Goal: Transaction & Acquisition: Purchase product/service

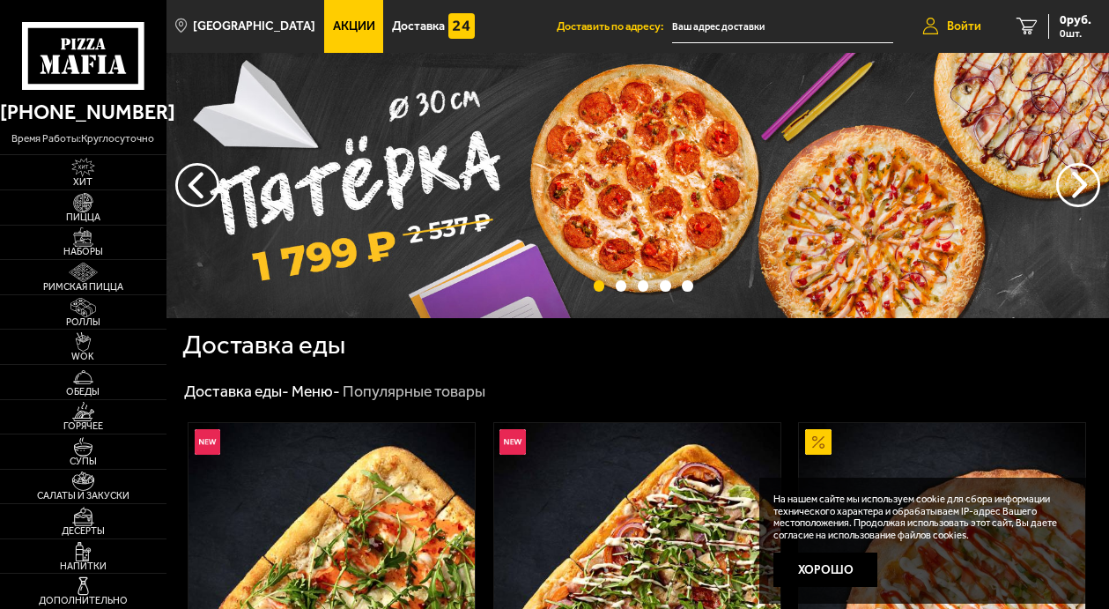
click at [971, 27] on span "Войти" at bounding box center [964, 26] width 34 height 12
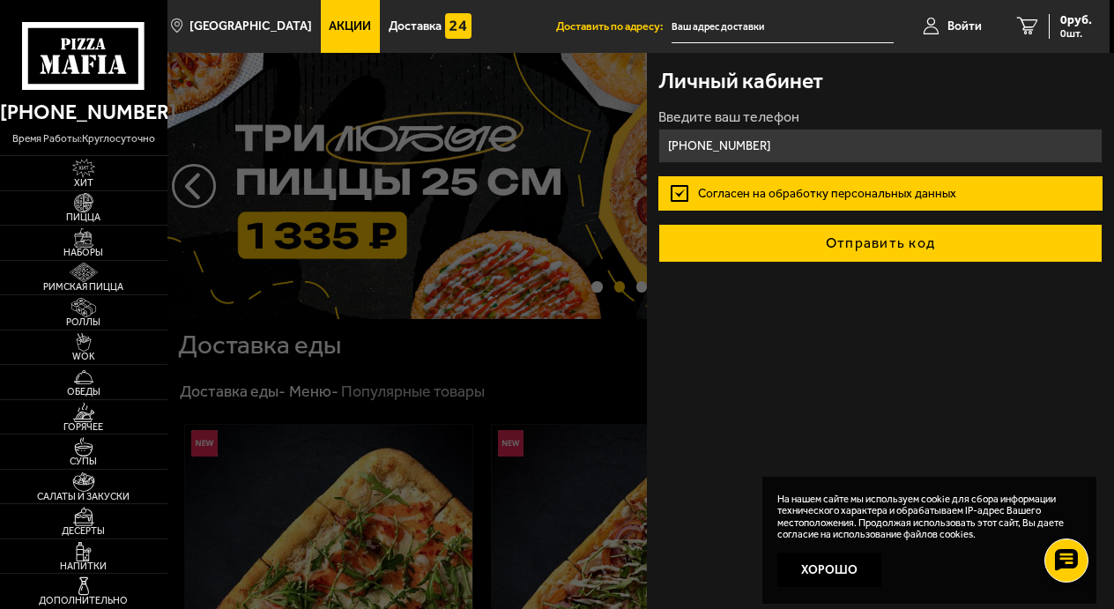
type input "[PHONE_NUMBER]"
click at [838, 233] on button "Отправить код" at bounding box center [880, 243] width 444 height 39
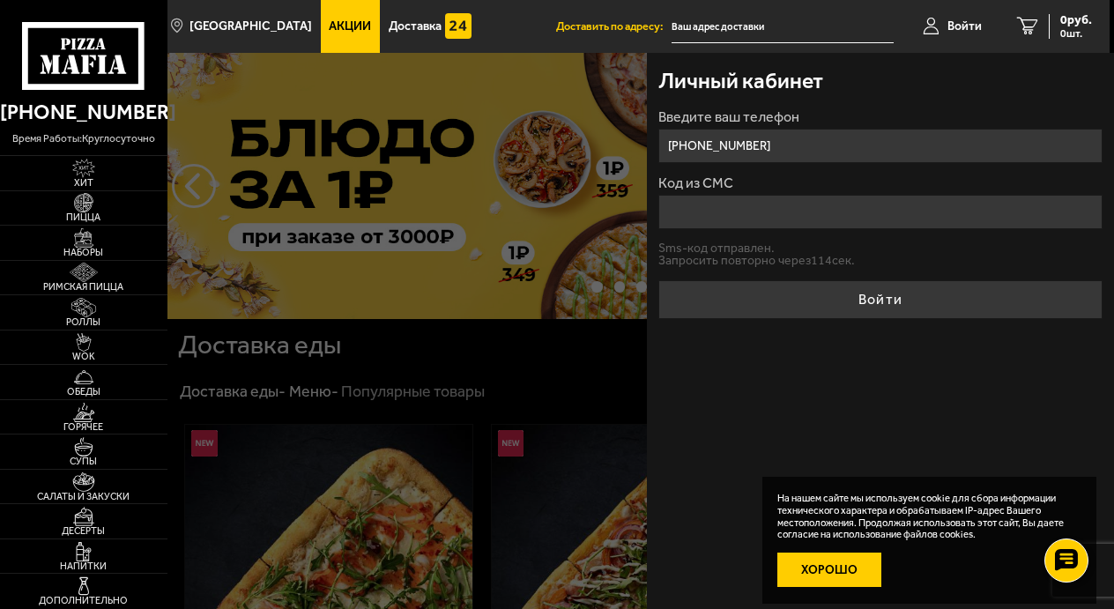
click at [808, 578] on button "Хорошо" at bounding box center [829, 569] width 105 height 35
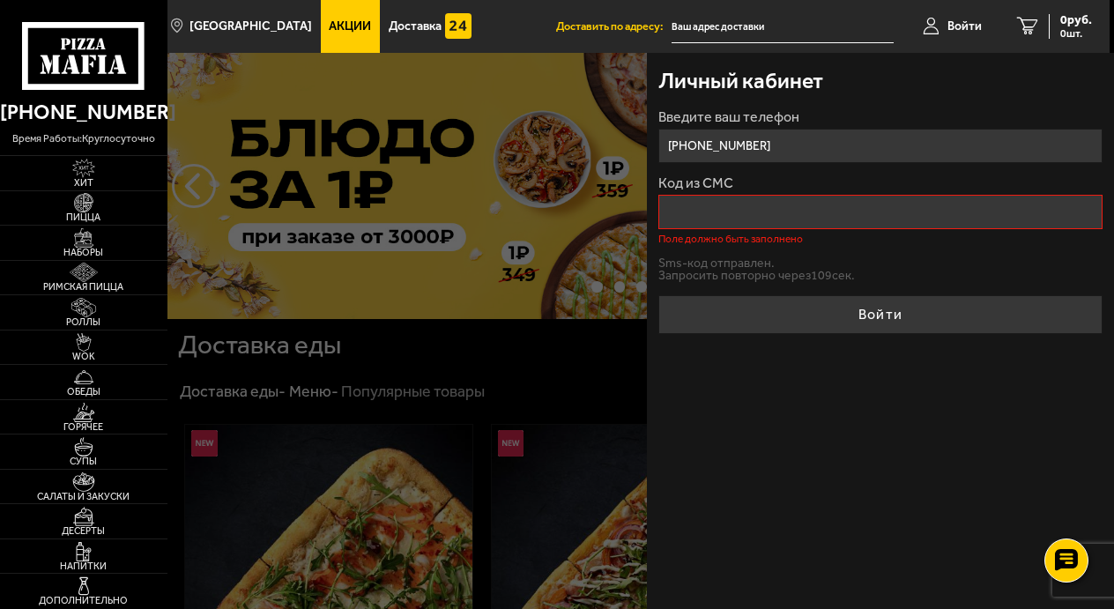
click at [870, 204] on input "Код из СМС" at bounding box center [880, 212] width 444 height 34
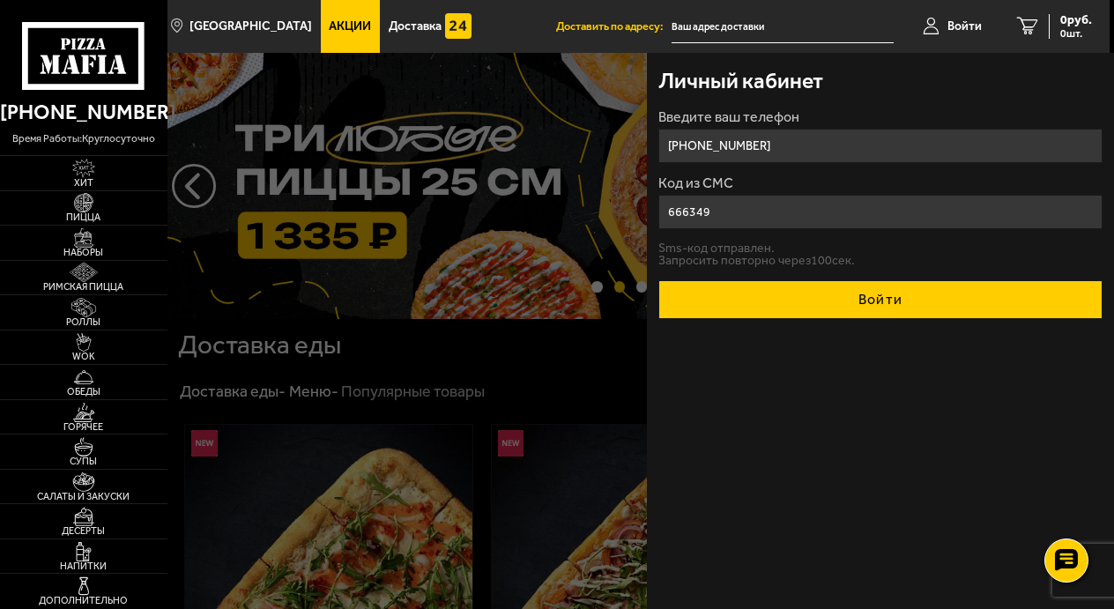
type input "666349"
click at [834, 302] on button "Войти" at bounding box center [880, 299] width 444 height 39
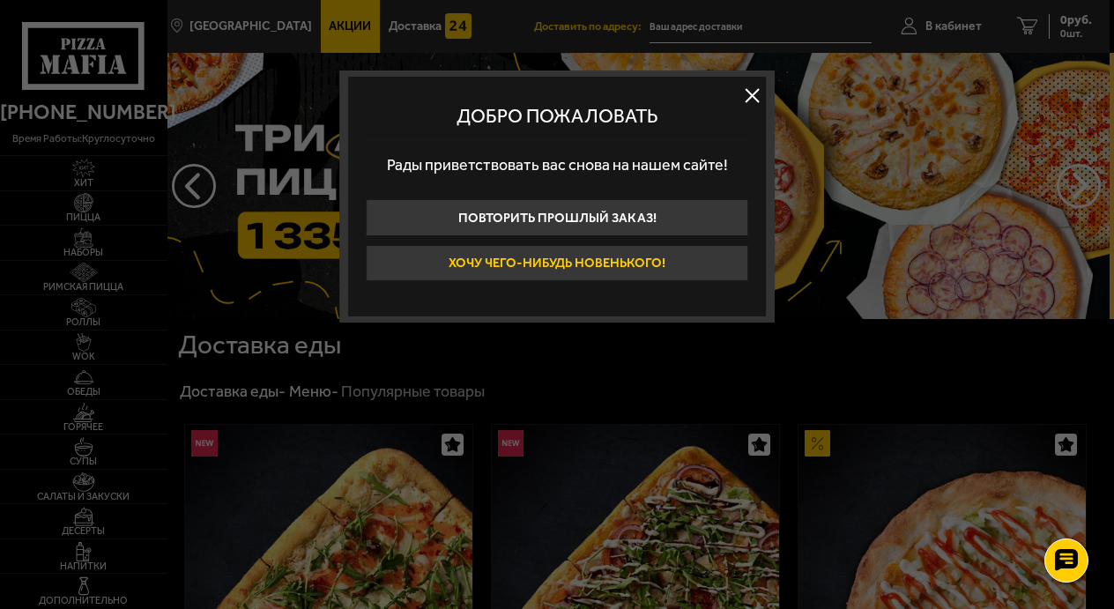
click at [616, 264] on button "Хочу чего-нибудь новенького!" at bounding box center [557, 263] width 382 height 37
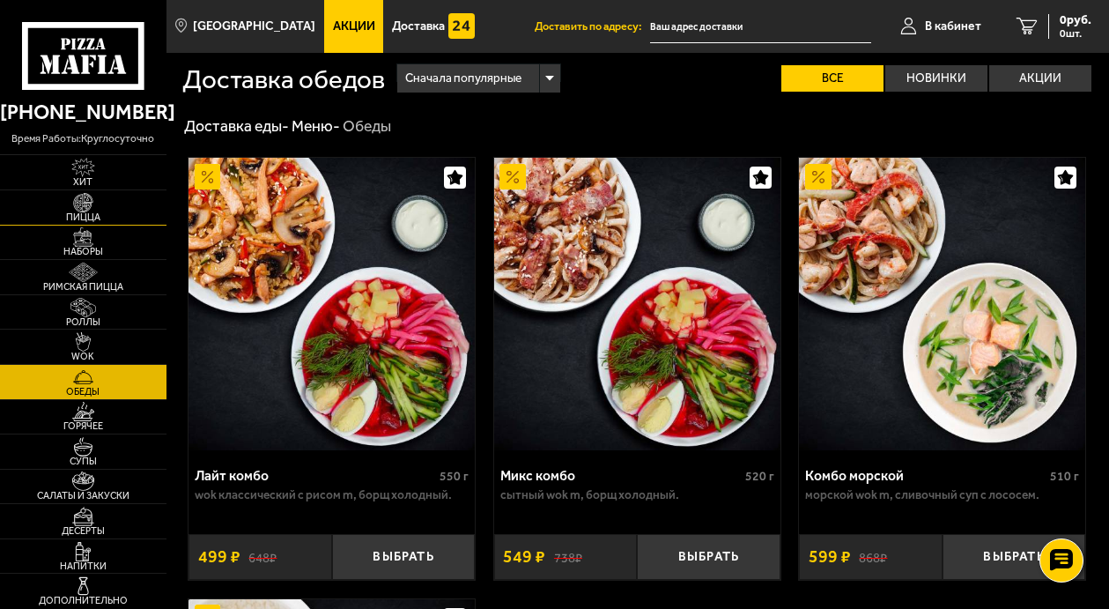
click at [85, 208] on img at bounding box center [83, 202] width 44 height 19
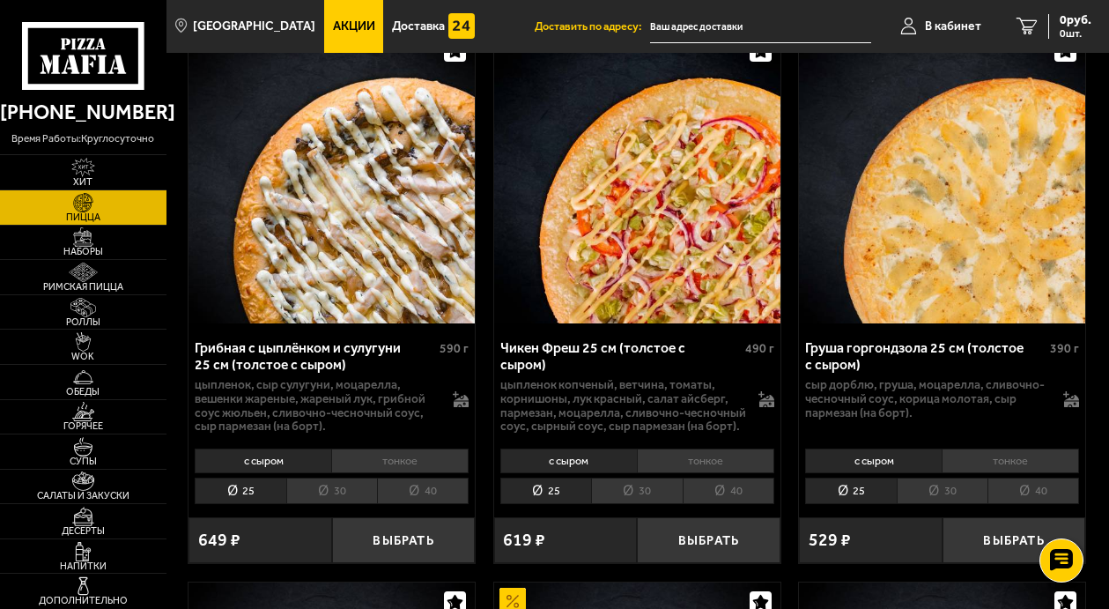
scroll to position [1322, 0]
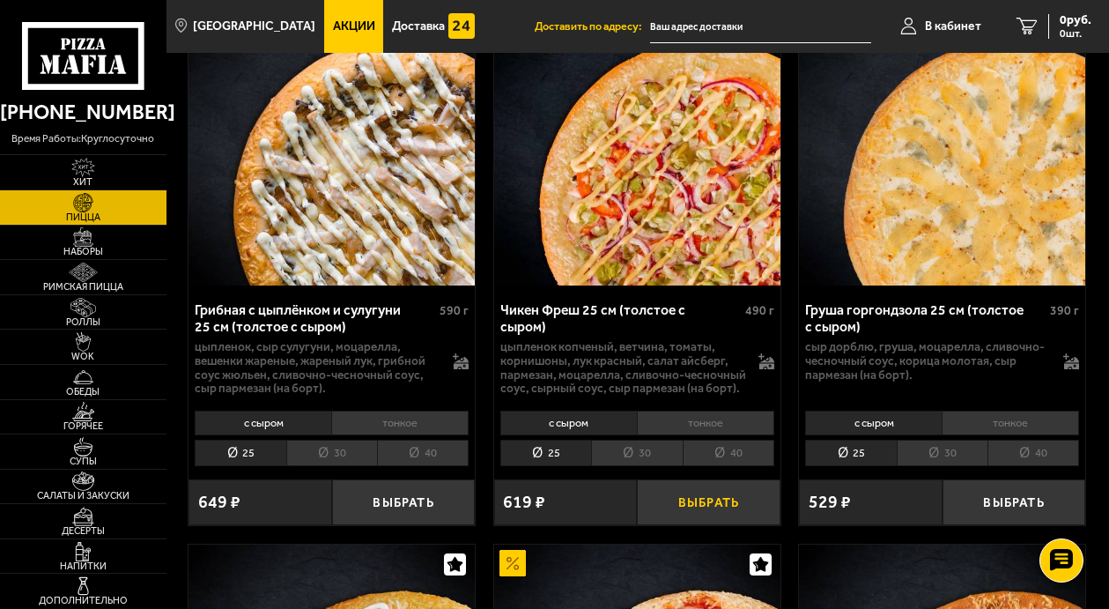
click at [663, 510] on button "Выбрать" at bounding box center [708, 502] width 143 height 46
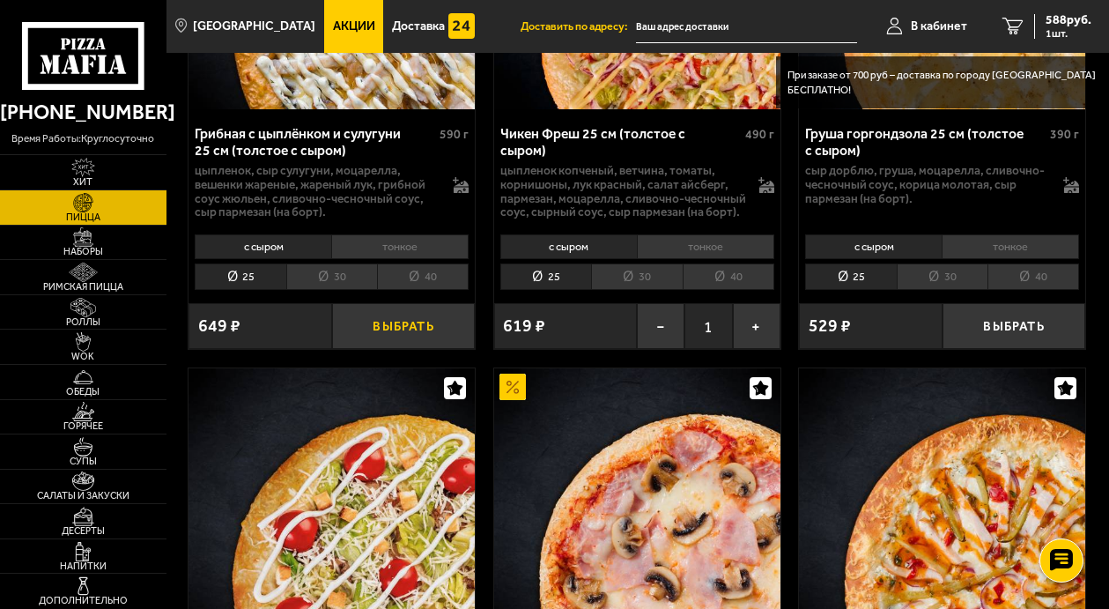
click at [403, 341] on button "Выбрать" at bounding box center [403, 326] width 143 height 46
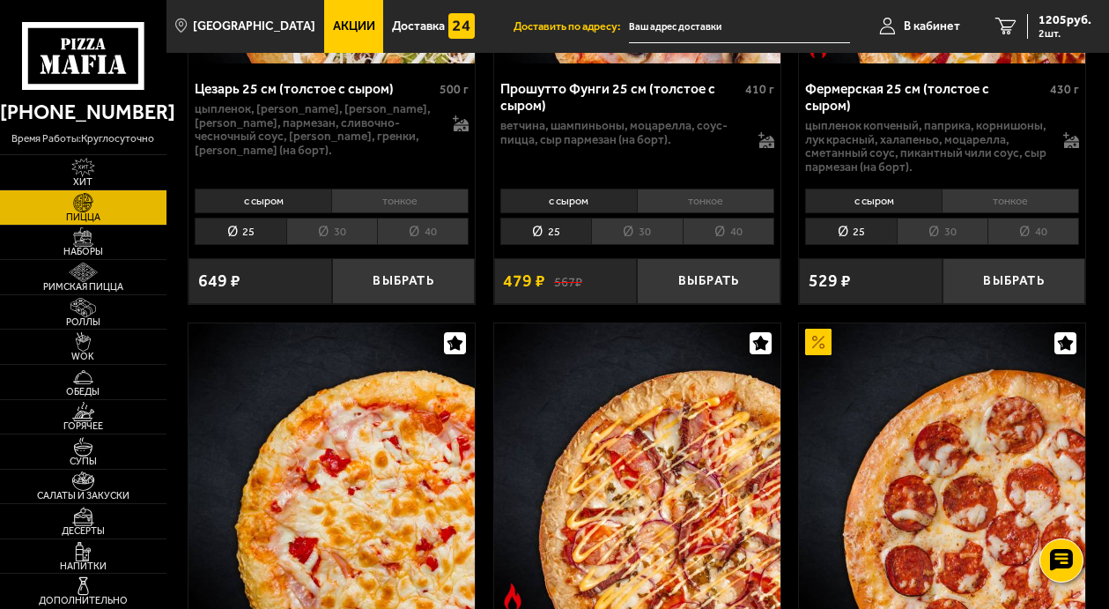
scroll to position [2026, 0]
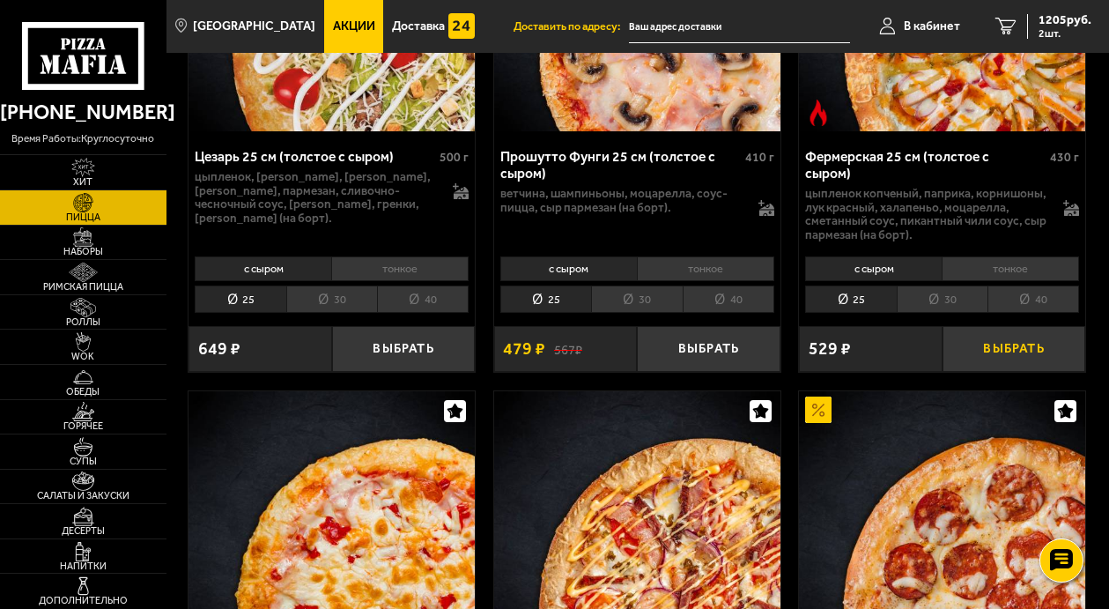
click at [1026, 367] on button "Выбрать" at bounding box center [1014, 349] width 143 height 46
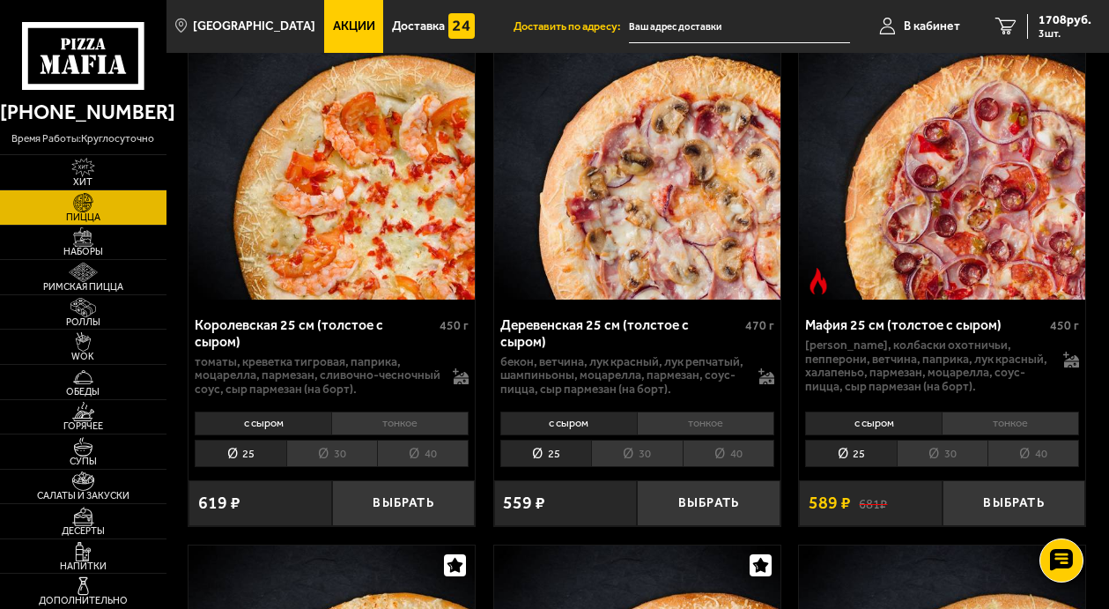
scroll to position [2907, 0]
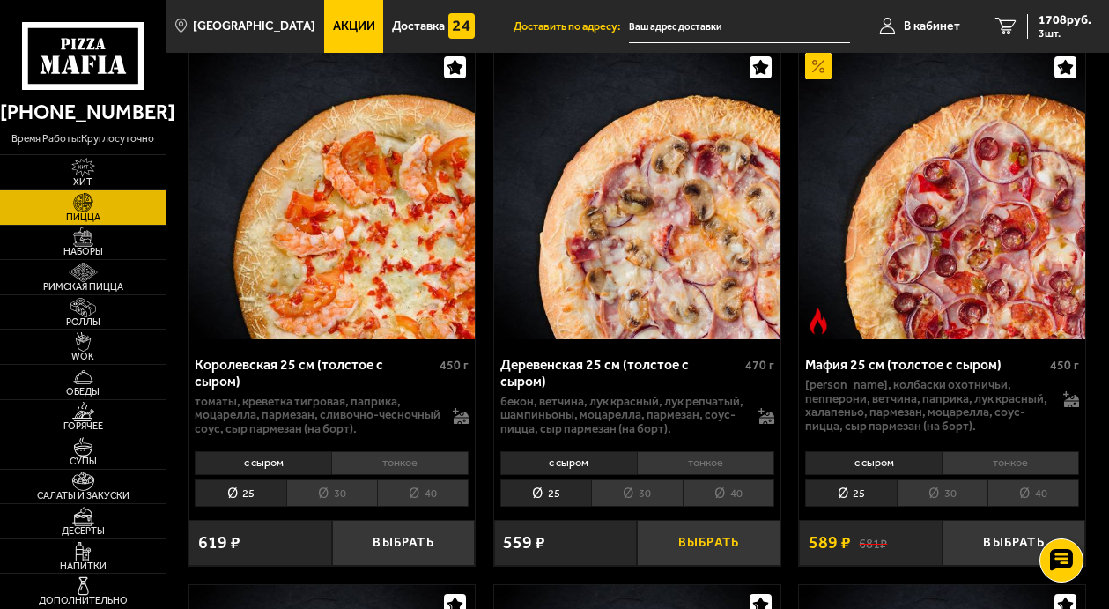
click at [679, 542] on button "Выбрать" at bounding box center [708, 543] width 143 height 46
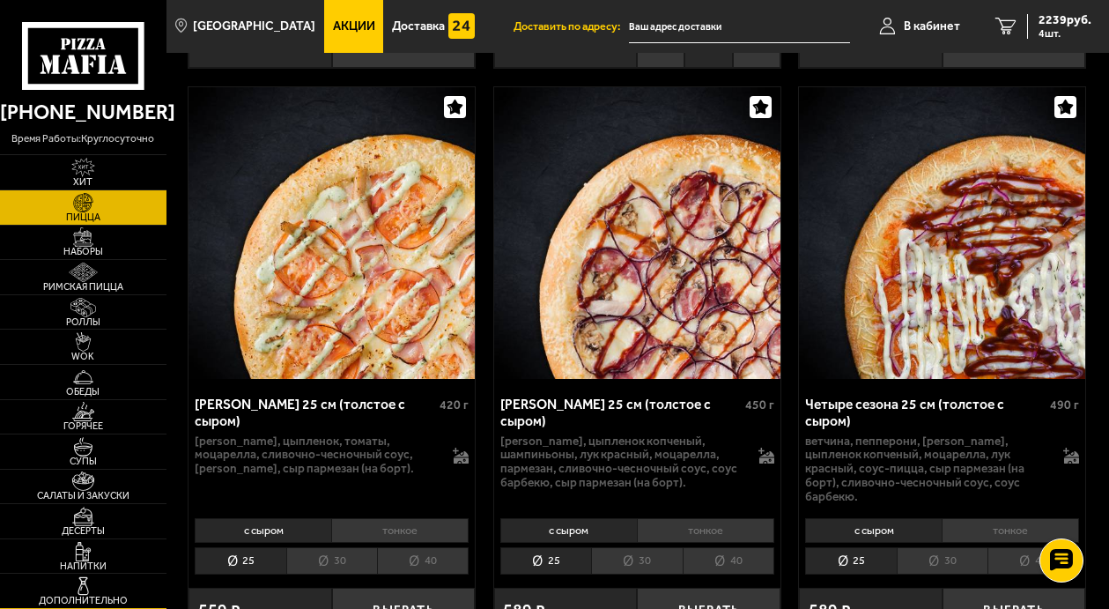
scroll to position [3436, 0]
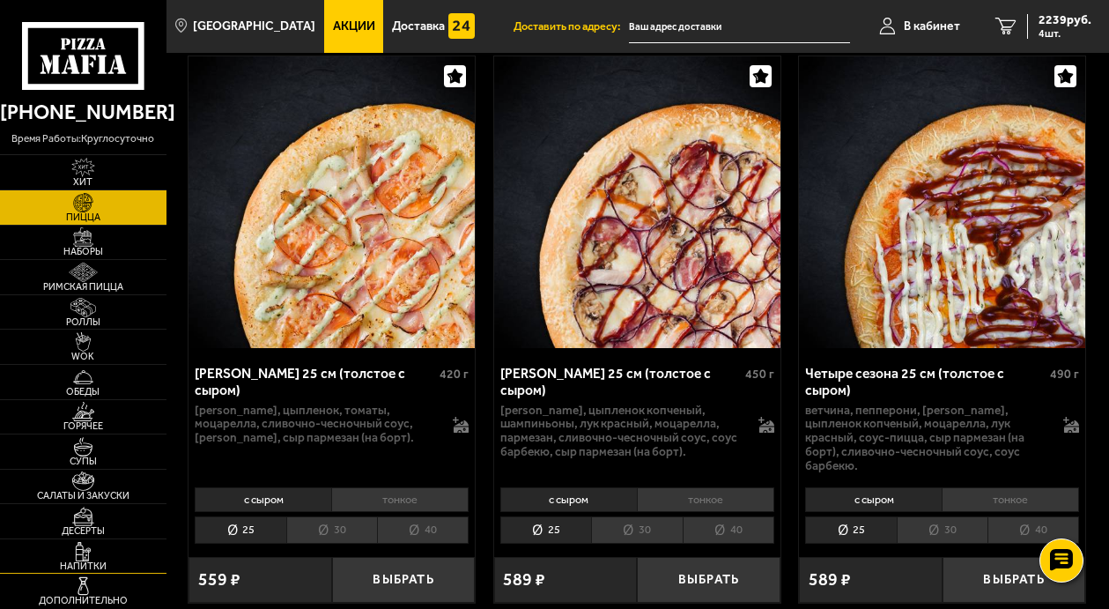
click at [79, 559] on img at bounding box center [83, 551] width 44 height 19
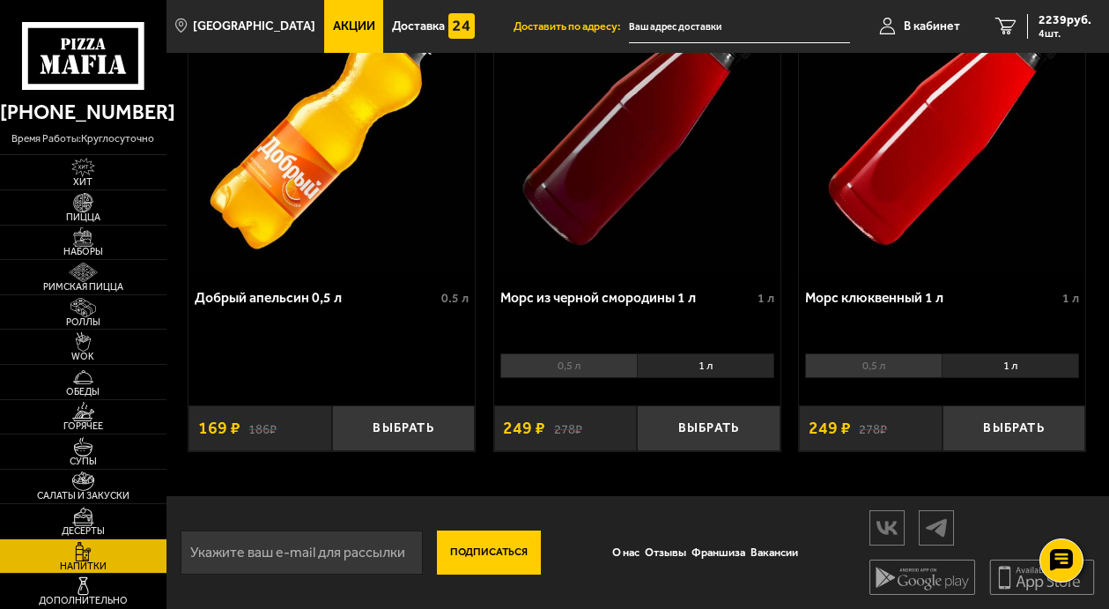
scroll to position [585, 0]
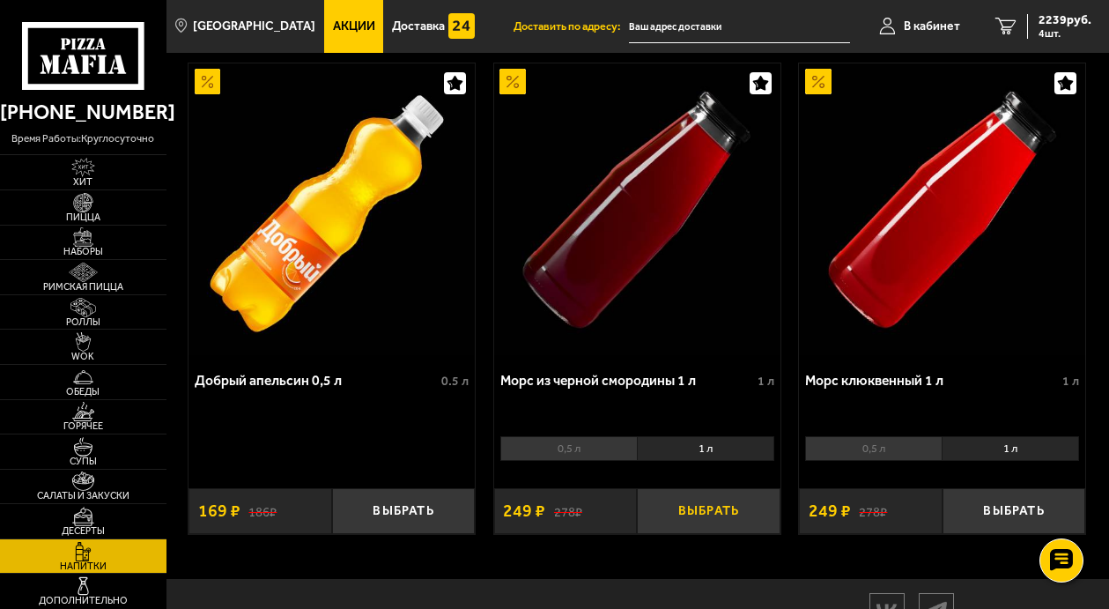
click at [686, 519] on button "Выбрать" at bounding box center [708, 511] width 143 height 46
click at [969, 510] on button "Выбрать" at bounding box center [1014, 511] width 143 height 46
click at [737, 519] on button "+" at bounding box center [757, 511] width 48 height 46
click at [1042, 505] on button "+" at bounding box center [1062, 511] width 48 height 46
click at [1048, 507] on button "+" at bounding box center [1062, 511] width 48 height 46
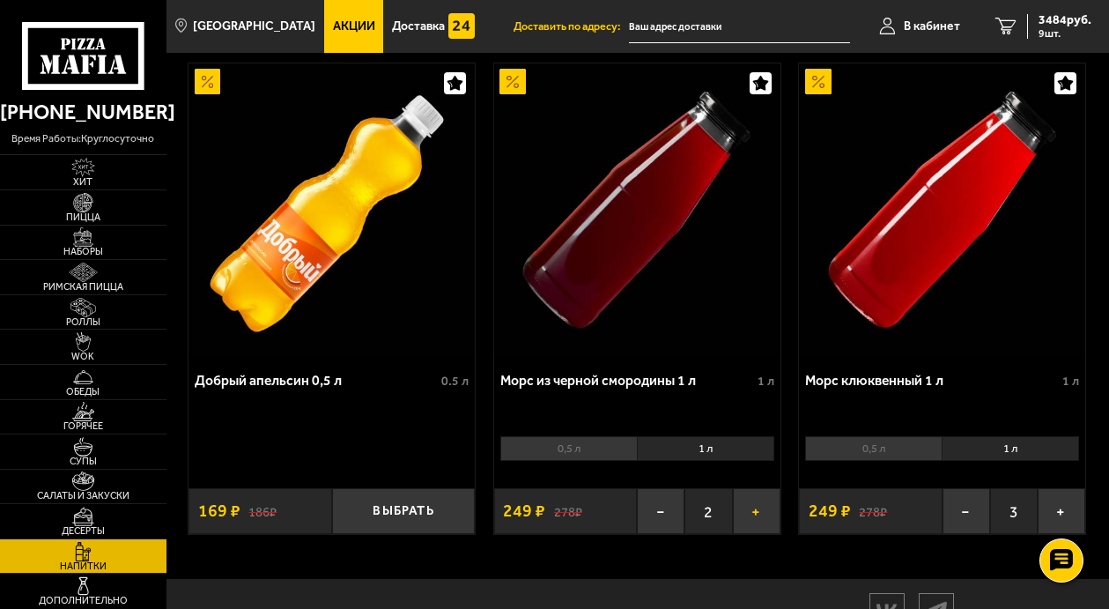
click at [763, 522] on button "+" at bounding box center [757, 511] width 48 height 46
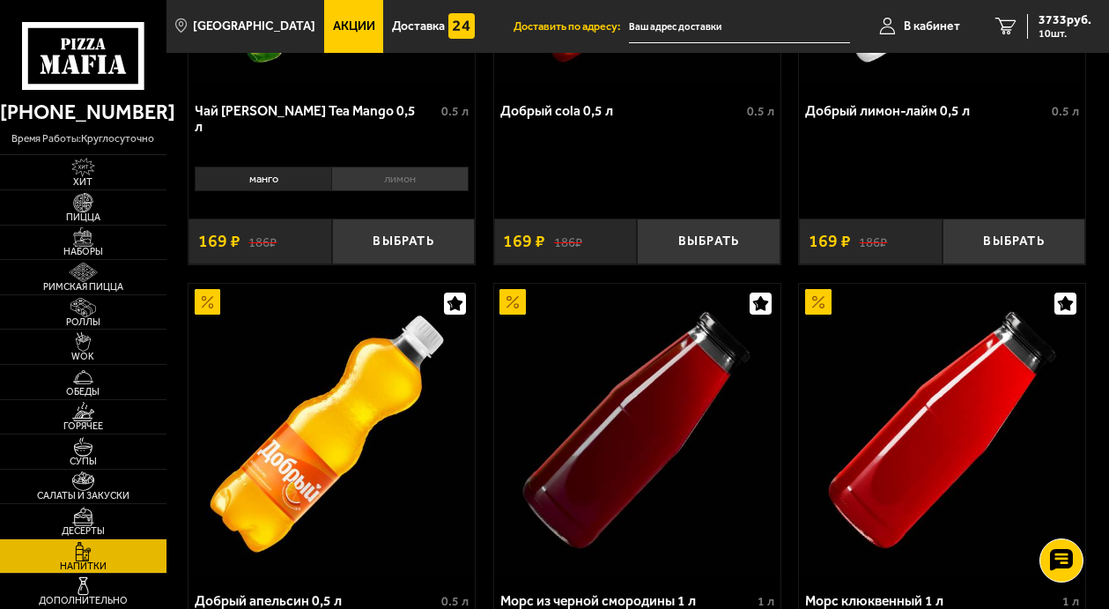
scroll to position [0, 0]
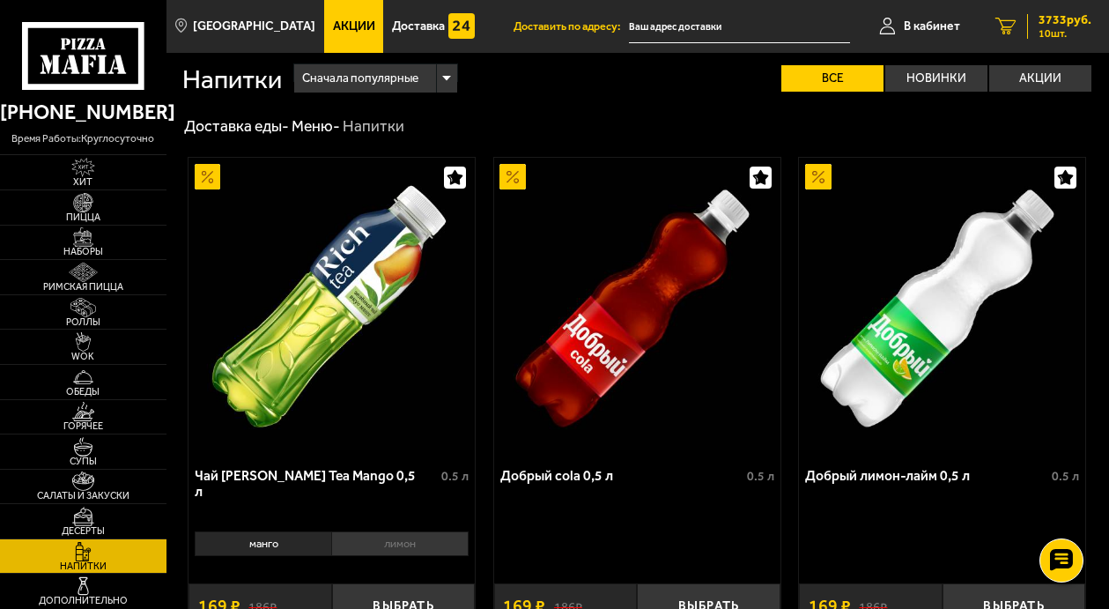
click at [1034, 27] on div "3733 руб. 10 шт." at bounding box center [1059, 26] width 64 height 25
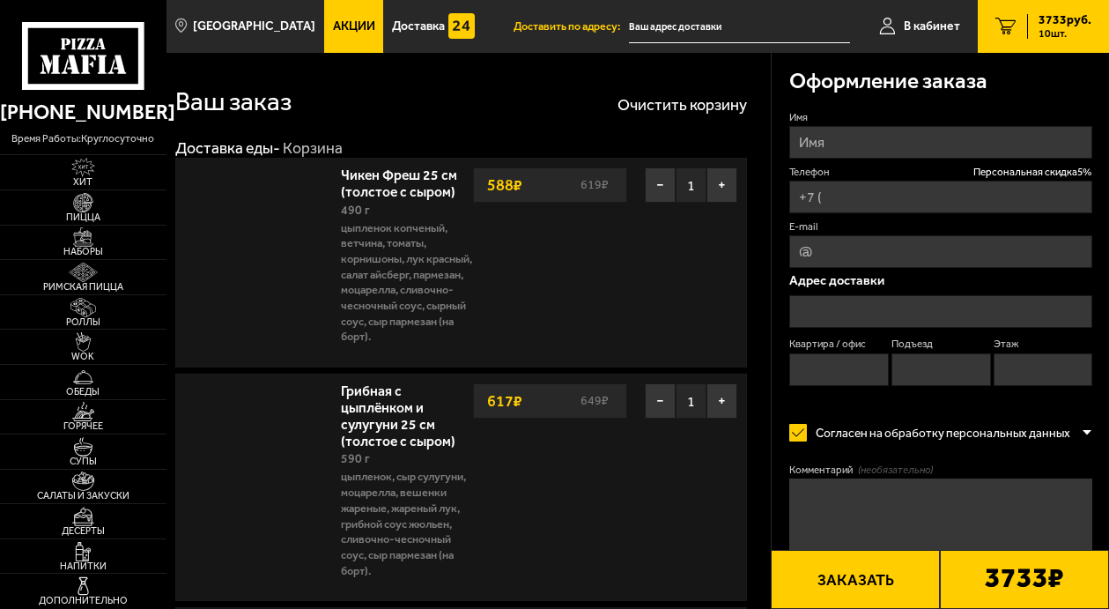
type input "[PHONE_NUMBER]"
type input "[STREET_ADDRESS]"
type input "310"
type input "1"
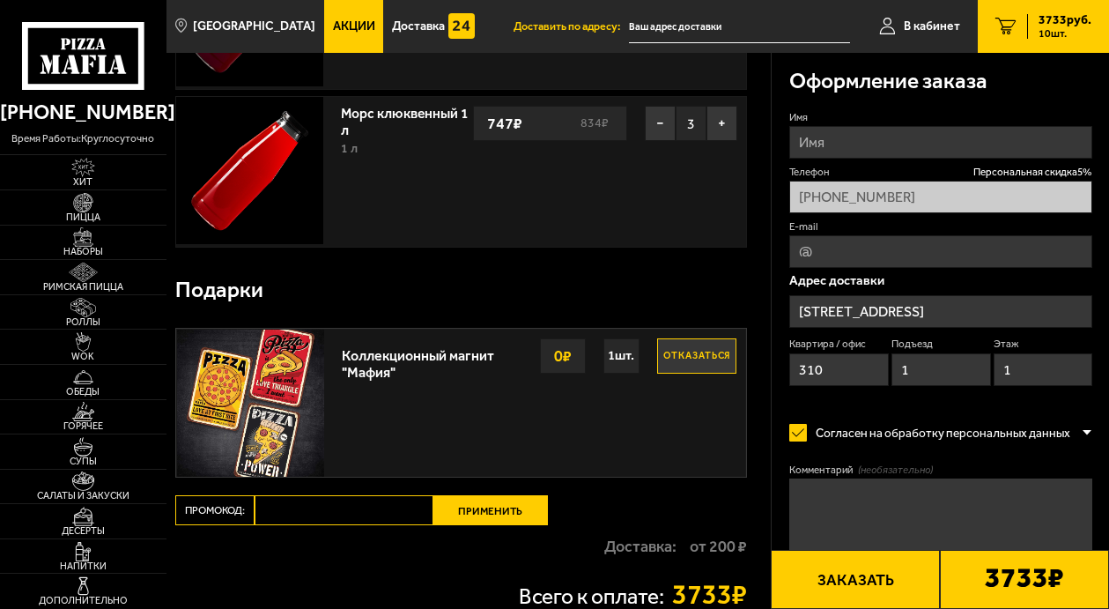
scroll to position [793, 0]
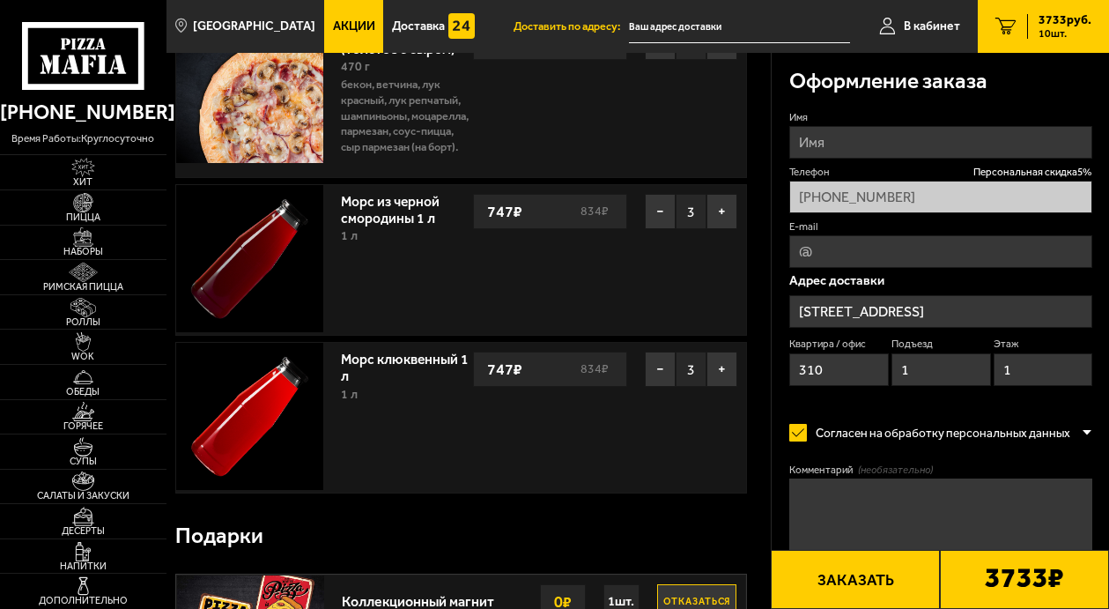
click at [847, 321] on input "[STREET_ADDRESS]" at bounding box center [940, 311] width 303 height 33
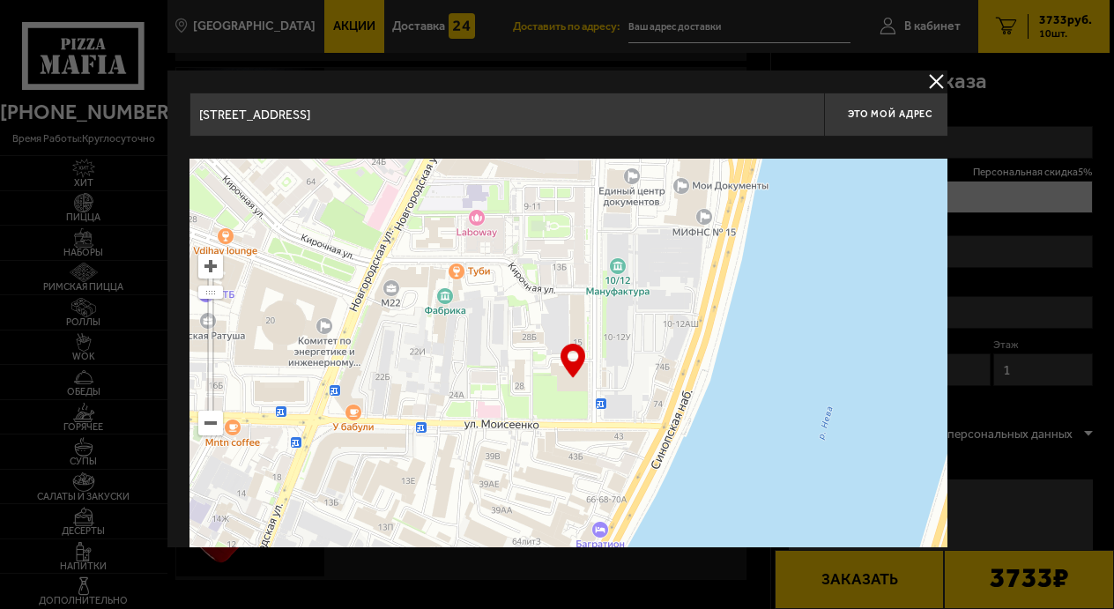
drag, startPoint x: 410, startPoint y: 109, endPoint x: 167, endPoint y: 118, distance: 243.3
click at [174, 118] on div "[STREET_ADDRESS] Это мой адрес Найдите адрес перетащив карту … © Яндекс Условия…" at bounding box center [572, 345] width 811 height 551
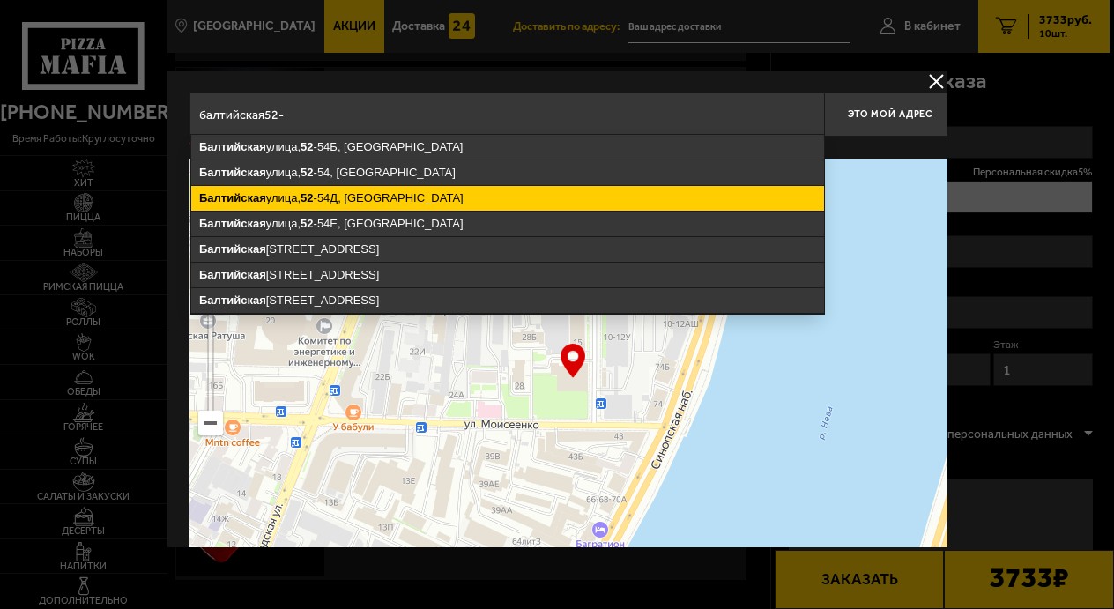
click at [281, 204] on ymaps "[STREET_ADDRESS]" at bounding box center [507, 198] width 633 height 25
type input "[STREET_ADDRESS]"
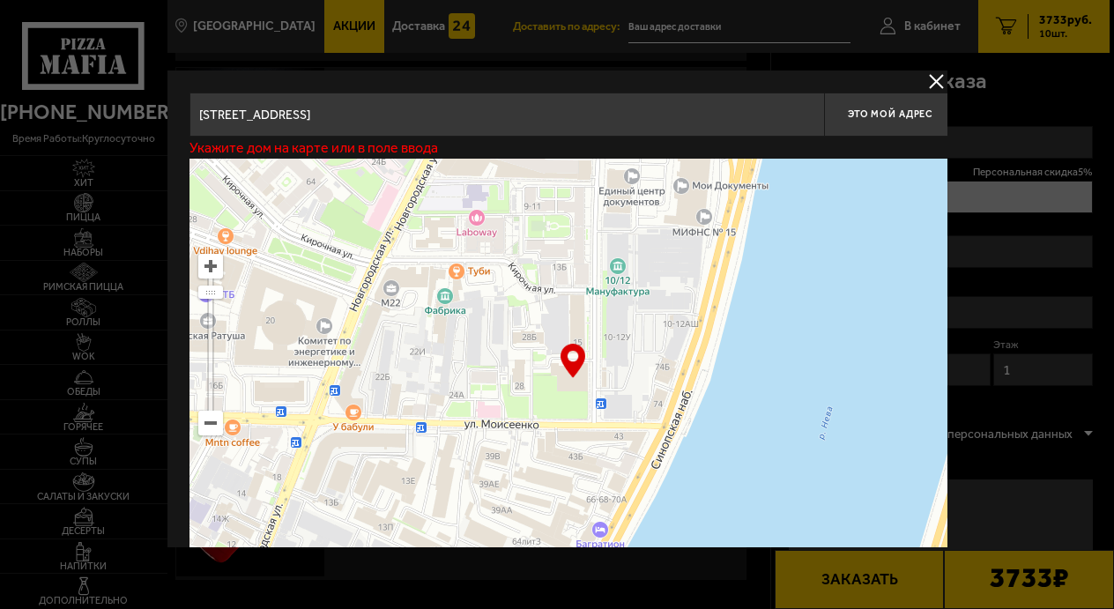
type input "[STREET_ADDRESS]"
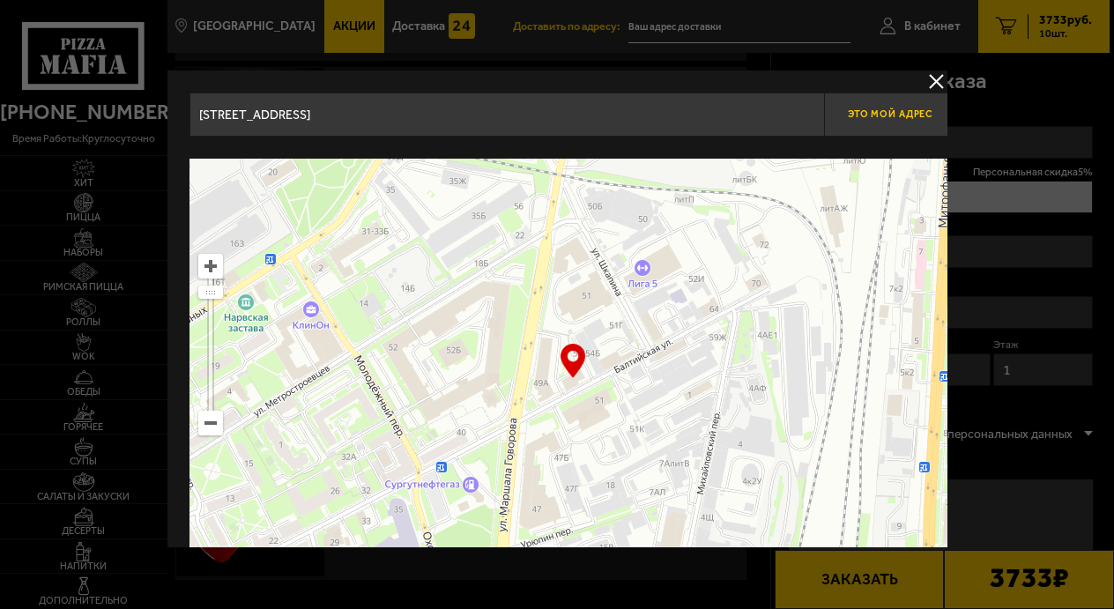
click at [871, 114] on span "Это мой адрес" at bounding box center [889, 113] width 85 height 11
type input "[STREET_ADDRESS]"
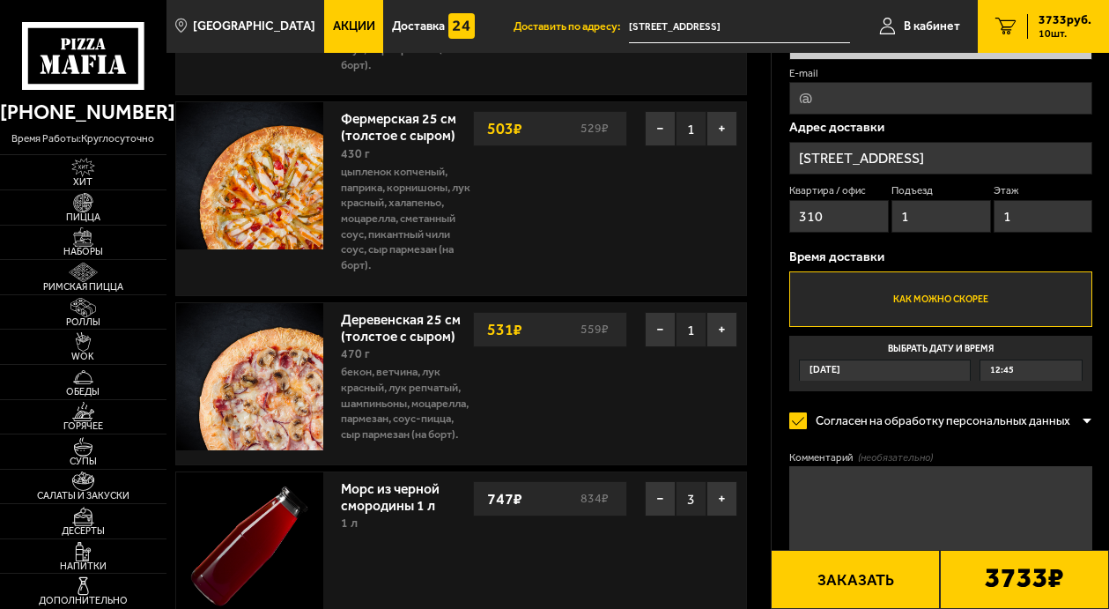
scroll to position [529, 0]
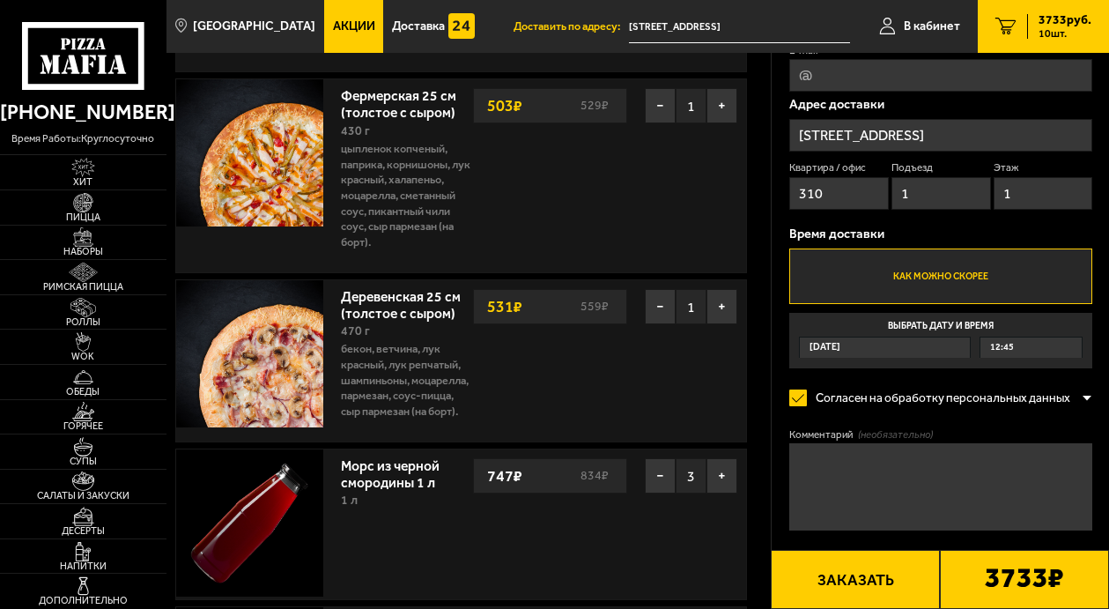
click at [1015, 348] on div "12:45" at bounding box center [1032, 347] width 102 height 20
click at [0, 0] on input "Выбрать дату и время [DATE] 12:45" at bounding box center [0, 0] width 0 height 0
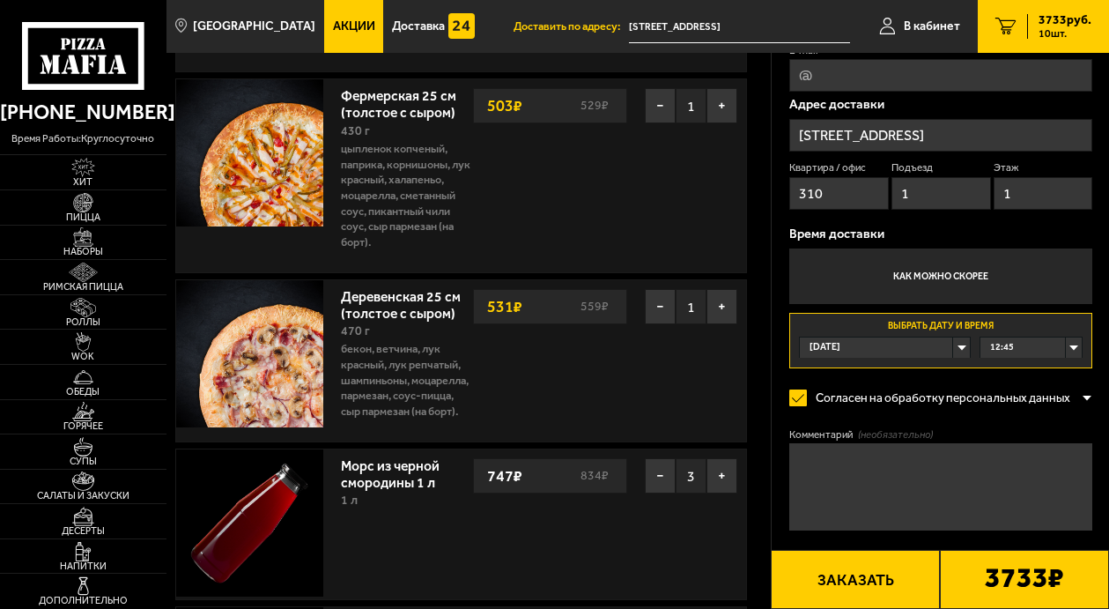
click at [1003, 348] on span "12:45" at bounding box center [1002, 347] width 24 height 20
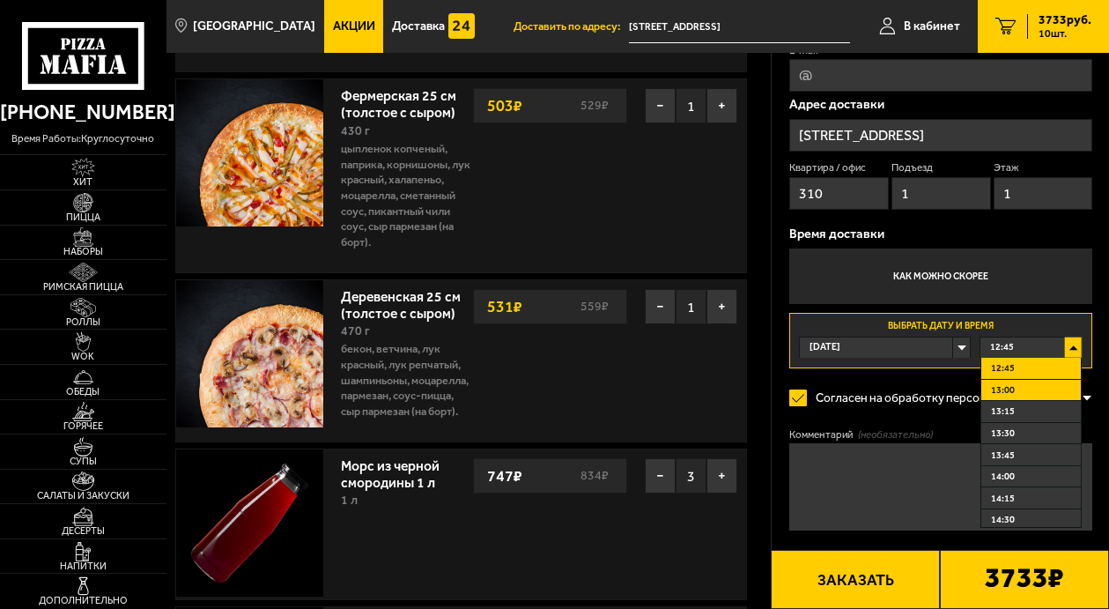
click at [1015, 384] on li "13:00" at bounding box center [1031, 391] width 100 height 22
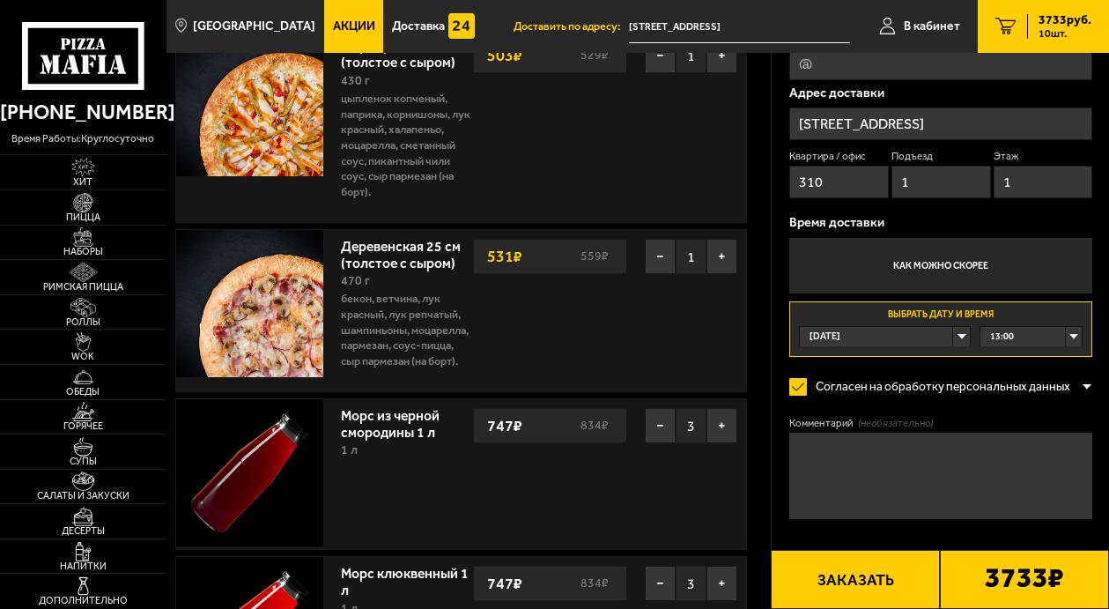
scroll to position [617, 0]
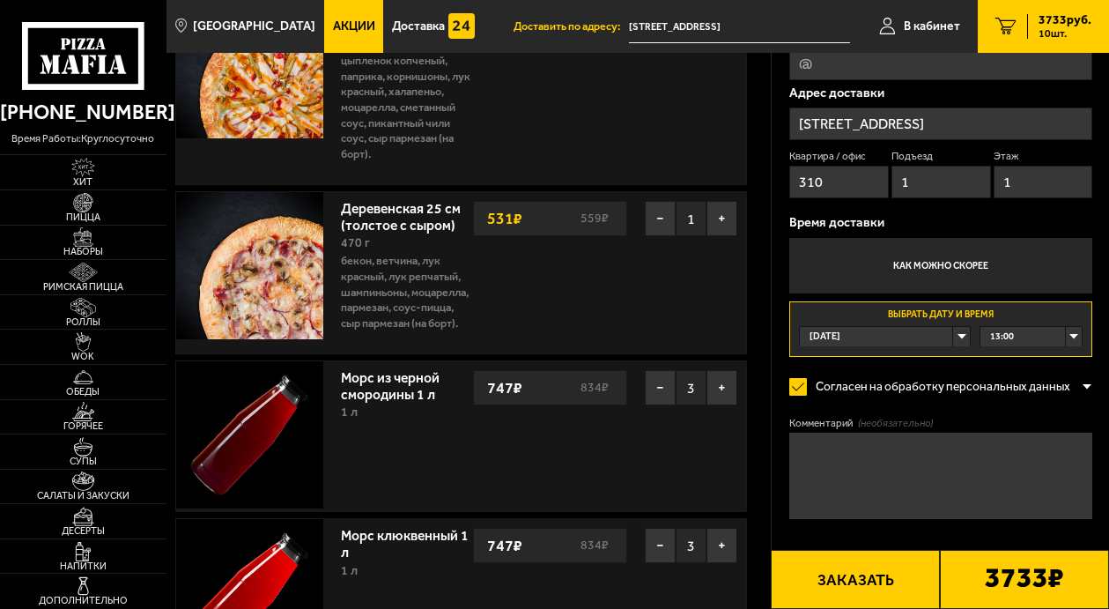
click at [871, 574] on button "Заказать" at bounding box center [855, 579] width 169 height 59
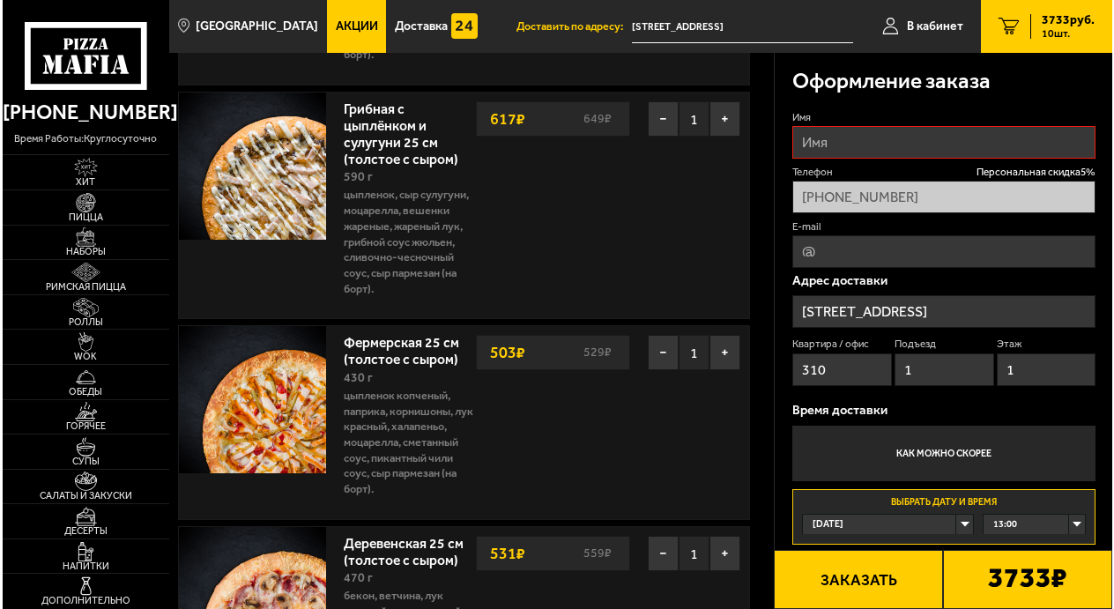
scroll to position [150, 0]
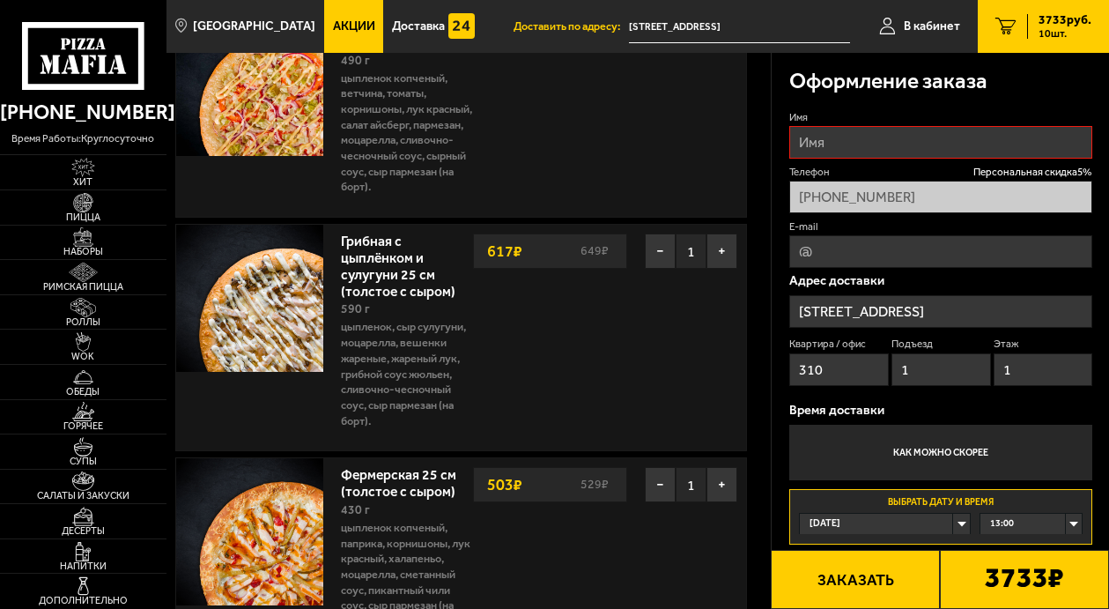
click at [851, 133] on input "Имя" at bounding box center [940, 142] width 303 height 33
type input "[PERSON_NAME]"
click at [877, 589] on button "Заказать" at bounding box center [855, 579] width 169 height 59
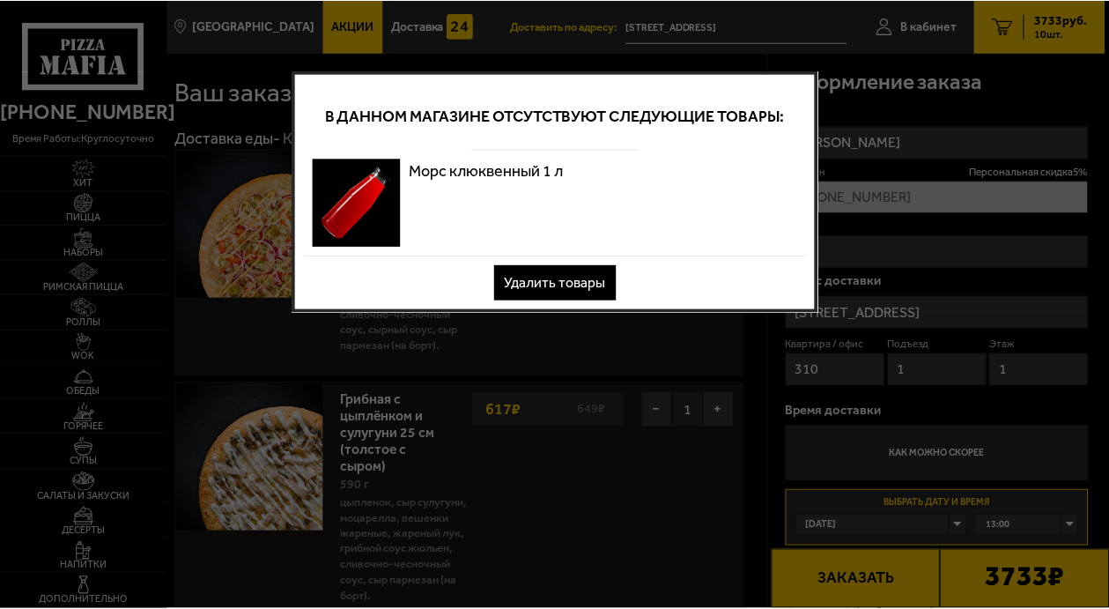
scroll to position [0, 0]
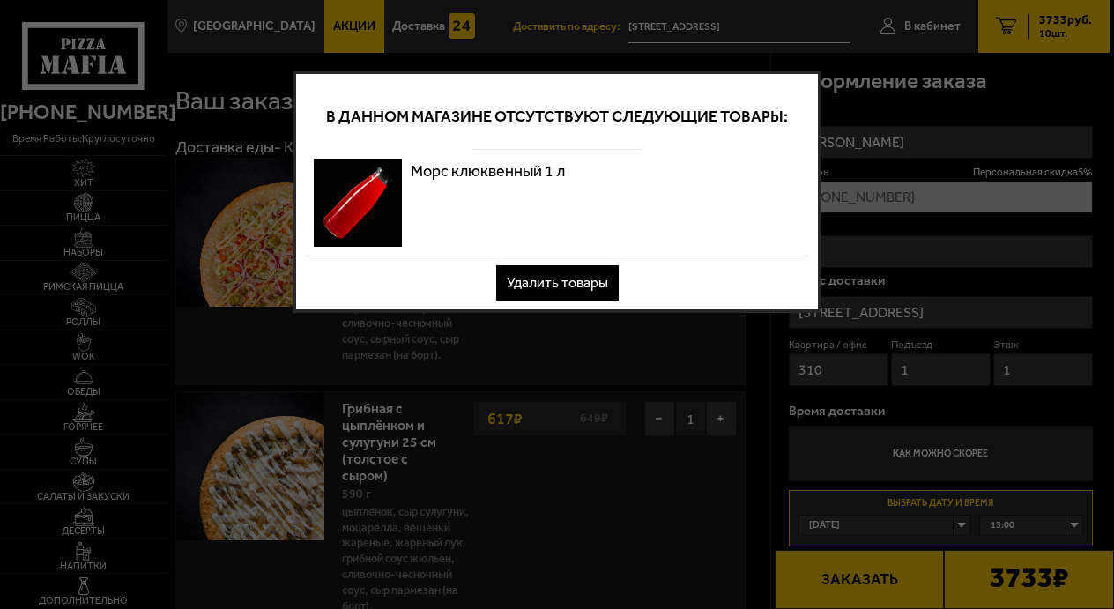
click at [557, 281] on button "Удалить товары" at bounding box center [557, 282] width 122 height 35
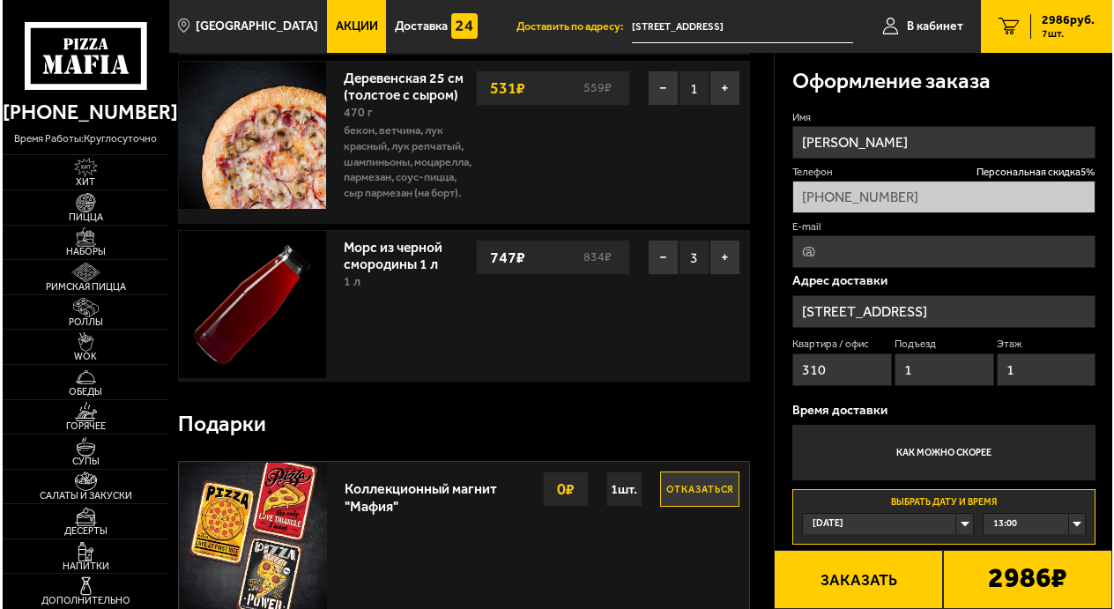
scroll to position [705, 0]
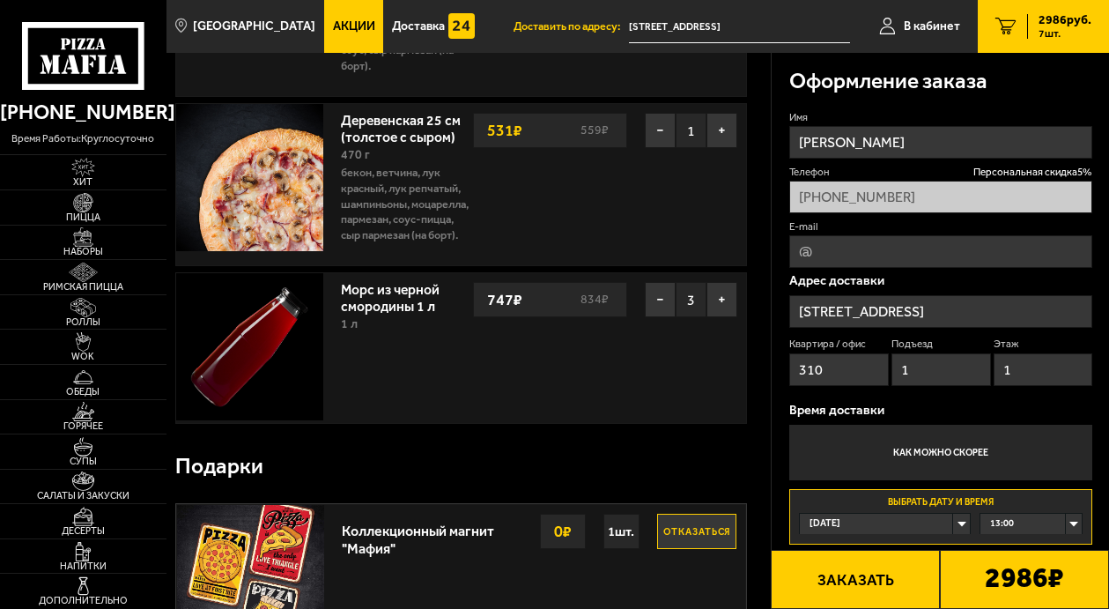
click at [897, 576] on button "Заказать" at bounding box center [855, 579] width 169 height 59
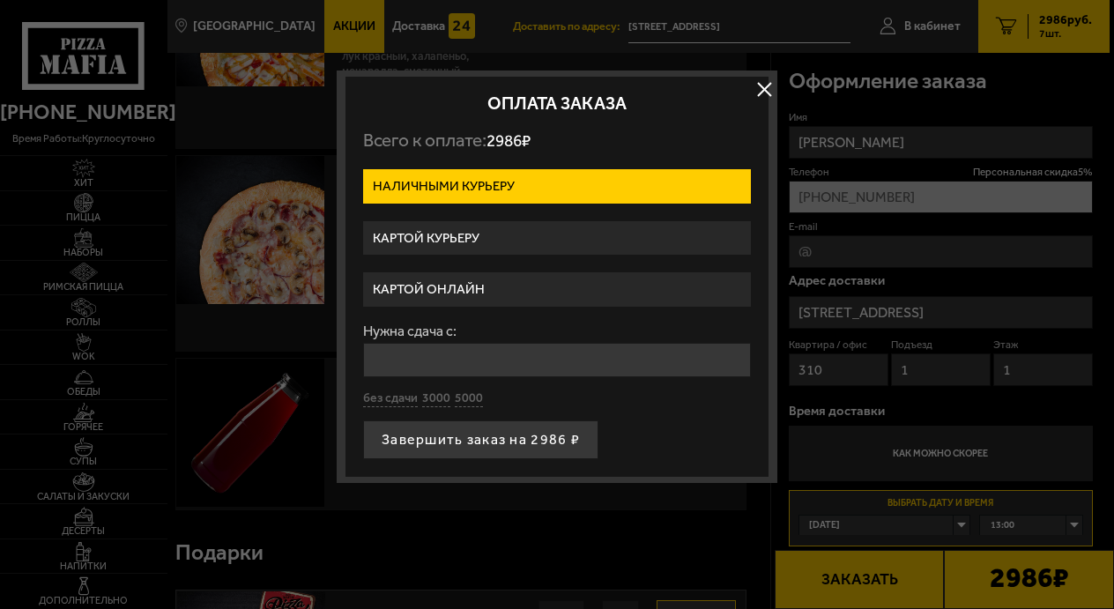
click at [448, 239] on label "Картой курьеру" at bounding box center [557, 238] width 388 height 34
click at [0, 0] on input "Картой курьеру" at bounding box center [0, 0] width 0 height 0
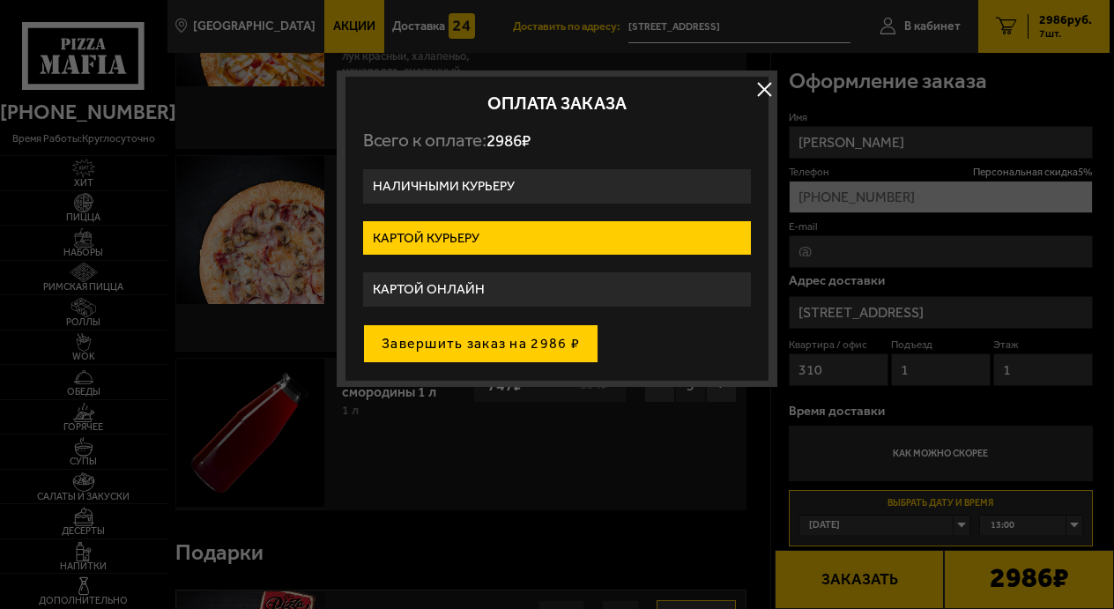
click at [480, 344] on button "Завершить заказ на 2986 ₽" at bounding box center [480, 343] width 235 height 39
